Goal: Check status: Check status

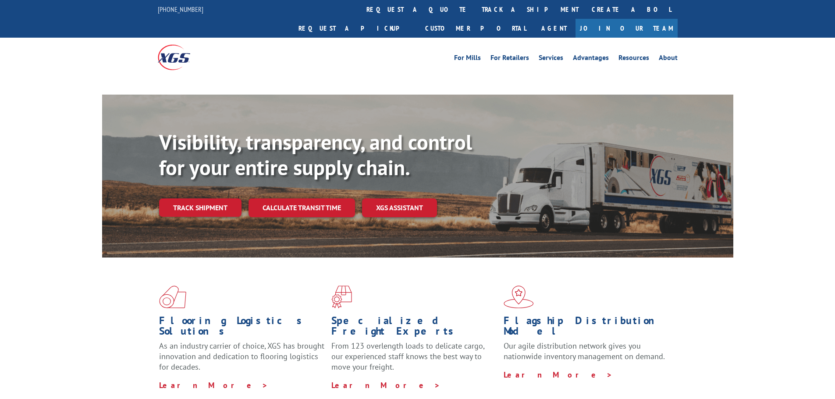
click at [170, 207] on div "Visibility, transparency, and control for your entire supply chain. Track shipm…" at bounding box center [446, 191] width 574 height 122
click at [203, 199] on link "Track shipment" at bounding box center [200, 208] width 82 height 18
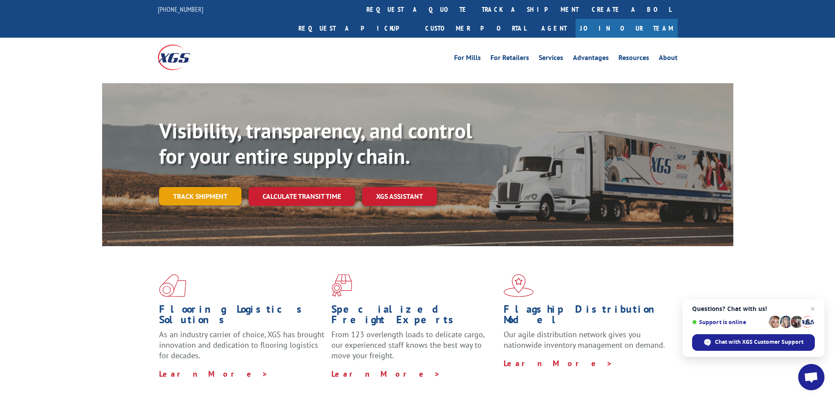
click at [197, 187] on link "Track shipment" at bounding box center [200, 196] width 82 height 18
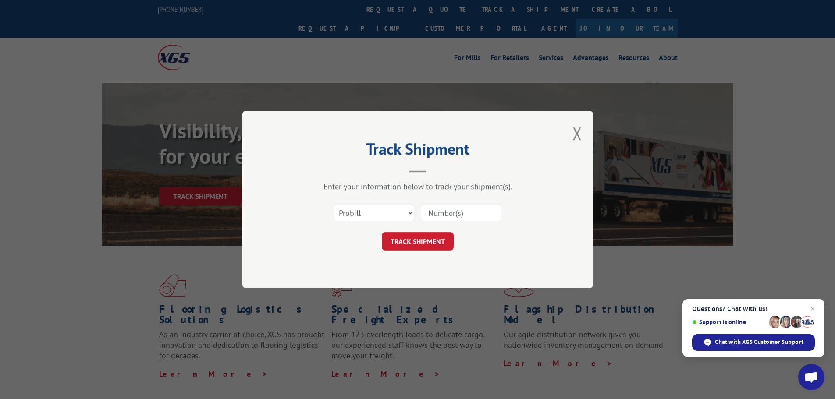
click at [453, 216] on input at bounding box center [461, 213] width 81 height 18
type input "17604985"
click at [405, 243] on button "TRACK SHIPMENT" at bounding box center [418, 241] width 72 height 18
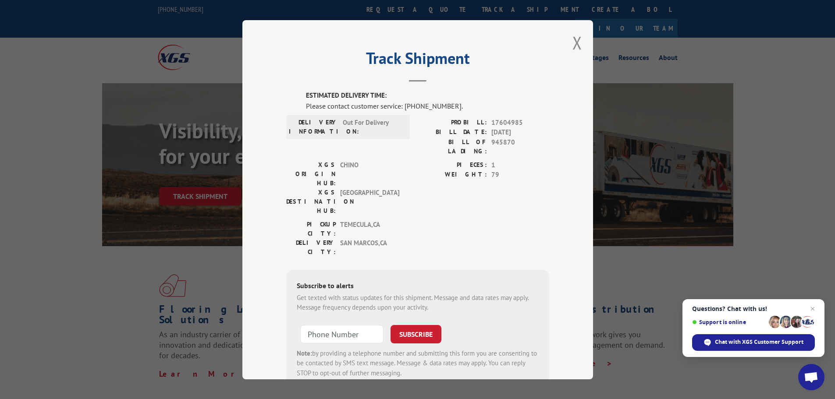
click at [464, 110] on div "Please contact customer service: [PHONE_NUMBER]." at bounding box center [427, 105] width 243 height 11
click at [343, 325] on input "+1 (___) ___-____" at bounding box center [341, 334] width 83 height 18
type input "[PHONE_NUMBER]"
click at [391, 325] on button "SUBSCRIBE" at bounding box center [416, 334] width 51 height 18
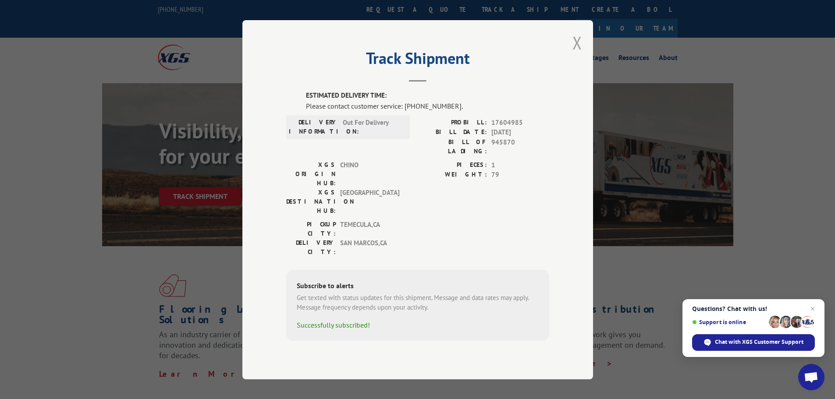
click at [580, 54] on button "Close modal" at bounding box center [578, 42] width 10 height 23
